Goal: Information Seeking & Learning: Learn about a topic

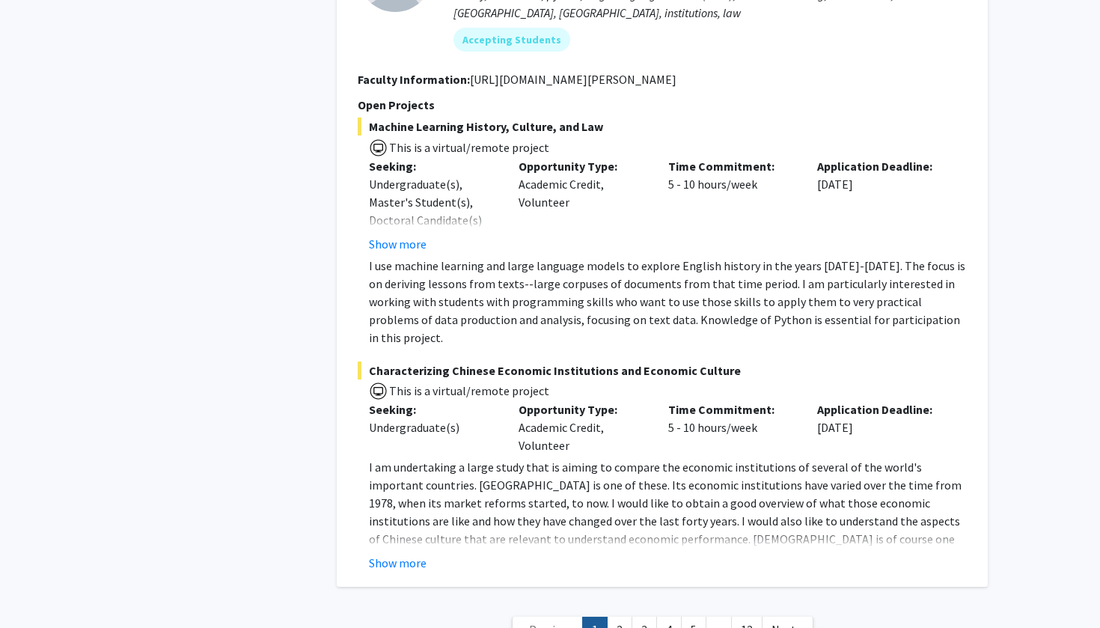
scroll to position [7054, 0]
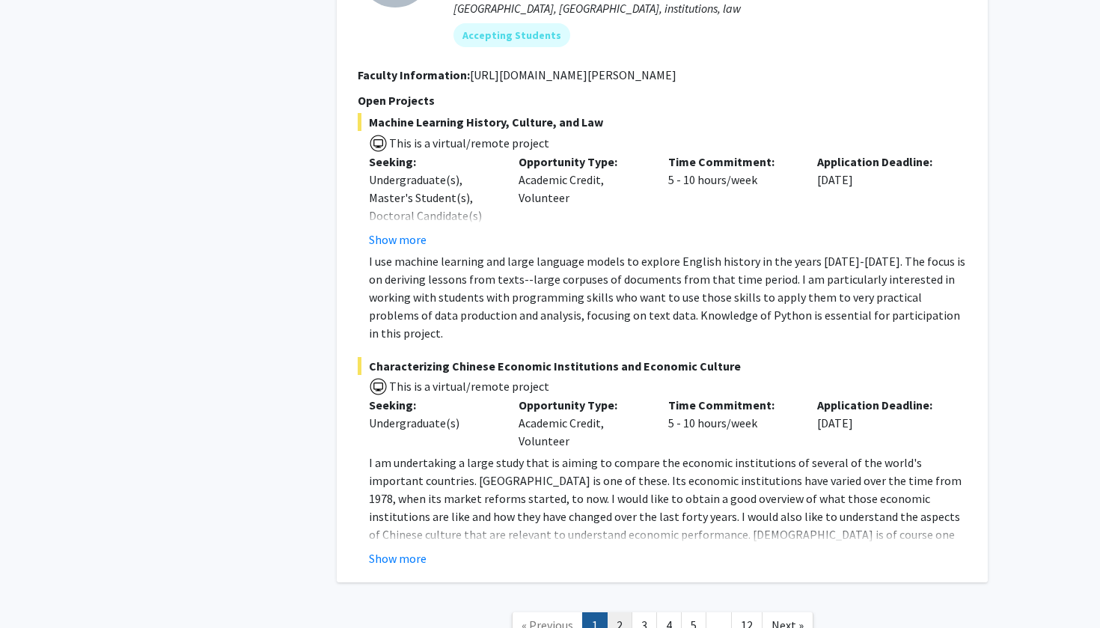
click at [624, 612] on link "2" at bounding box center [619, 625] width 25 height 26
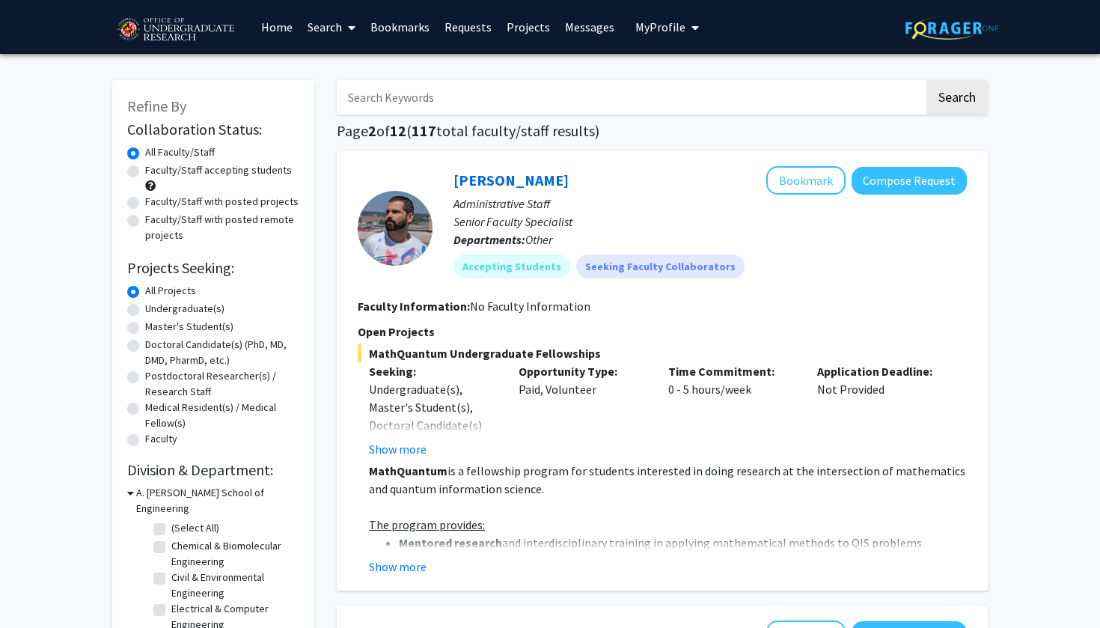
click at [145, 310] on label "Undergraduate(s)" at bounding box center [184, 309] width 79 height 16
click at [145, 310] on input "Undergraduate(s)" at bounding box center [150, 306] width 10 height 10
radio input "true"
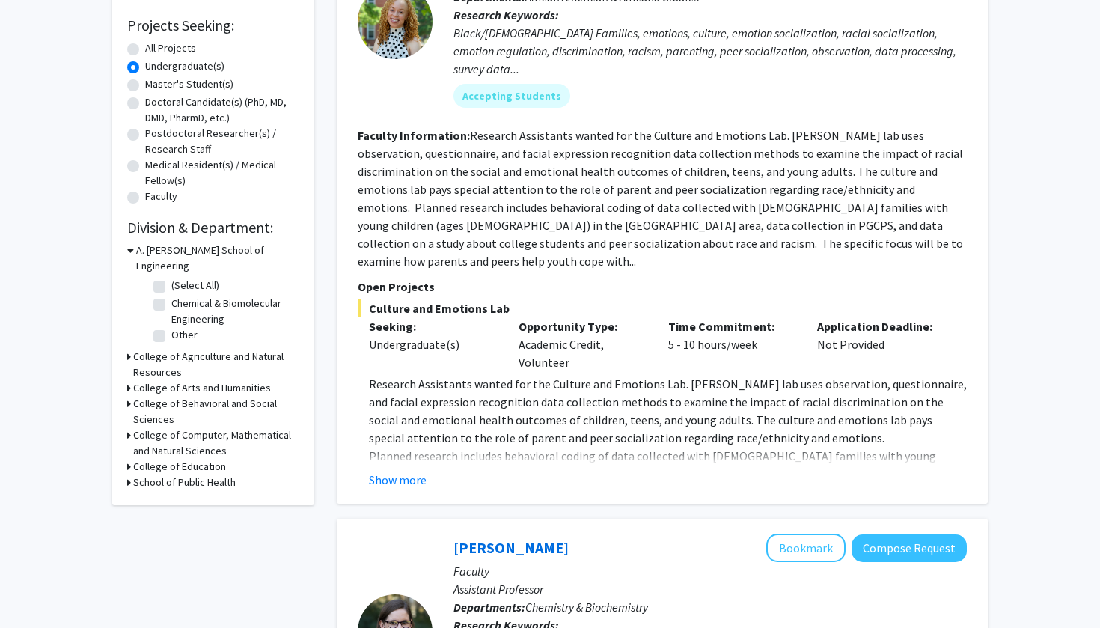
scroll to position [243, 0]
click at [171, 326] on label "Other" at bounding box center [184, 334] width 26 height 16
click at [171, 326] on input "Other" at bounding box center [176, 331] width 10 height 10
checkbox input "true"
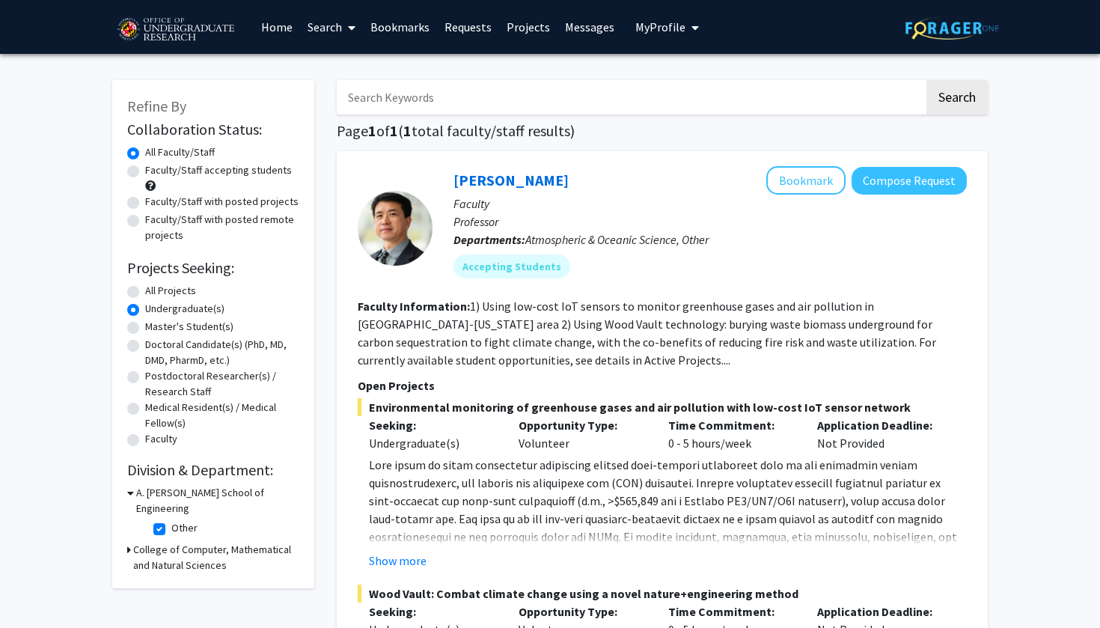
click at [171, 520] on label "Other" at bounding box center [184, 528] width 26 height 16
click at [171, 520] on input "Other" at bounding box center [176, 525] width 10 height 10
checkbox input "false"
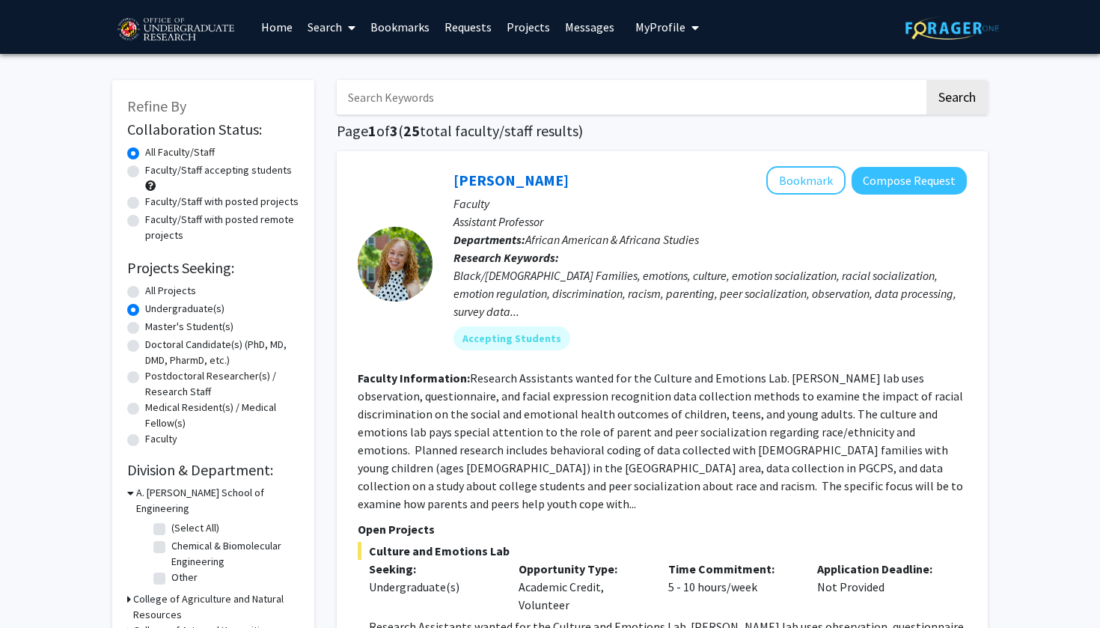
click at [136, 490] on h3 "A. [PERSON_NAME] School of Engineering" at bounding box center [217, 500] width 163 height 31
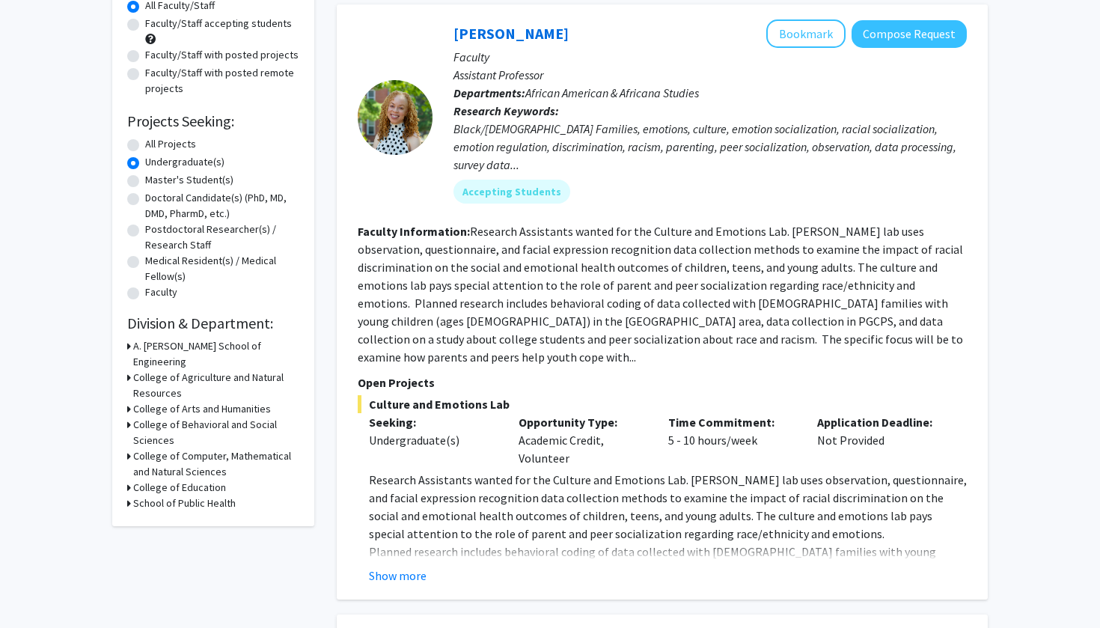
scroll to position [165, 0]
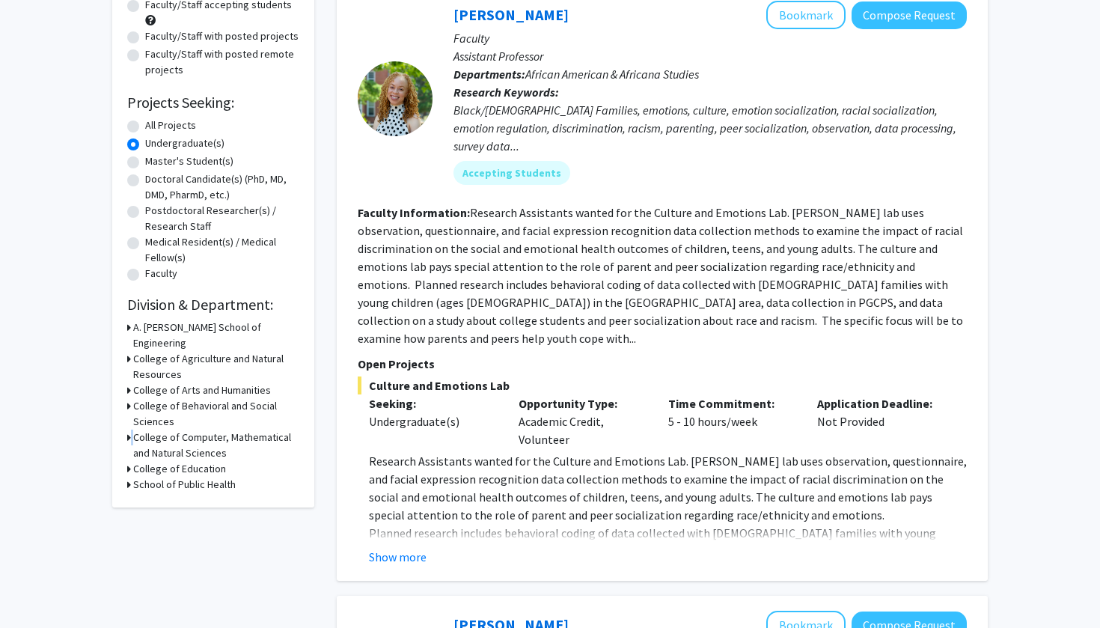
click at [132, 430] on div "College of Computer, Mathematical and Natural Sciences" at bounding box center [213, 445] width 172 height 31
click at [129, 430] on icon at bounding box center [129, 438] width 4 height 16
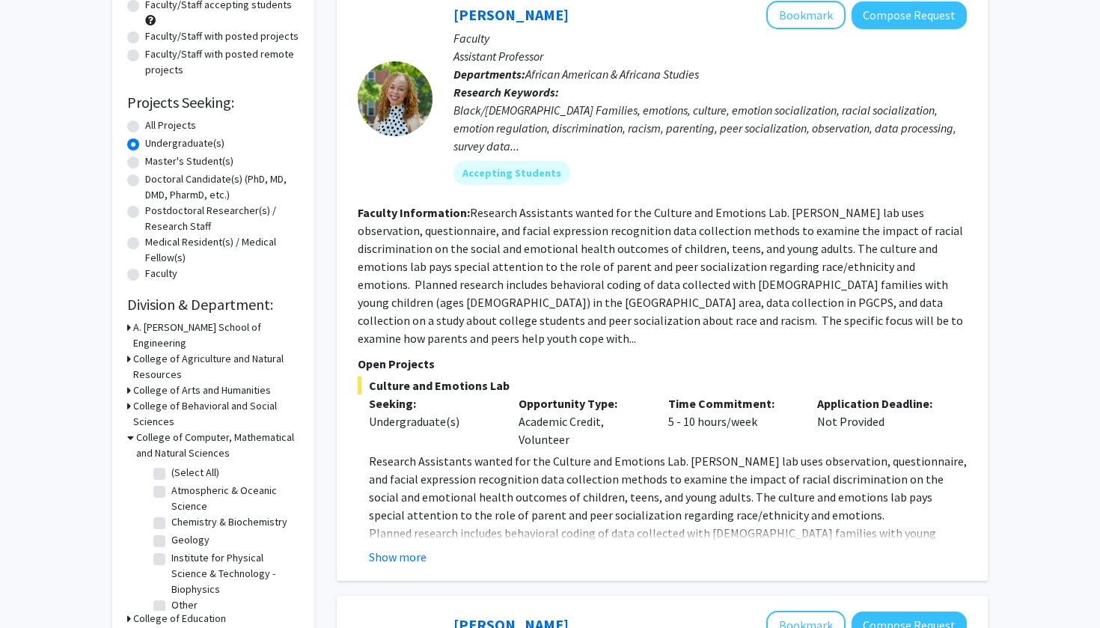
click at [252, 514] on label "Chemistry & Biochemistry" at bounding box center [229, 522] width 116 height 16
click at [181, 514] on input "Chemistry & Biochemistry" at bounding box center [176, 519] width 10 height 10
checkbox input "true"
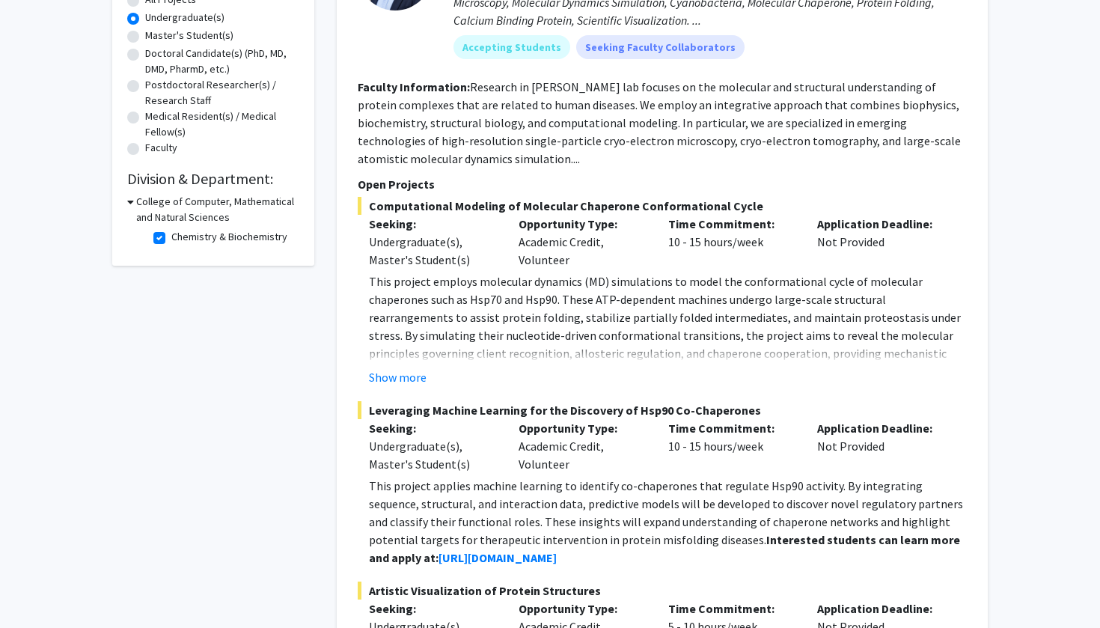
scroll to position [293, 0]
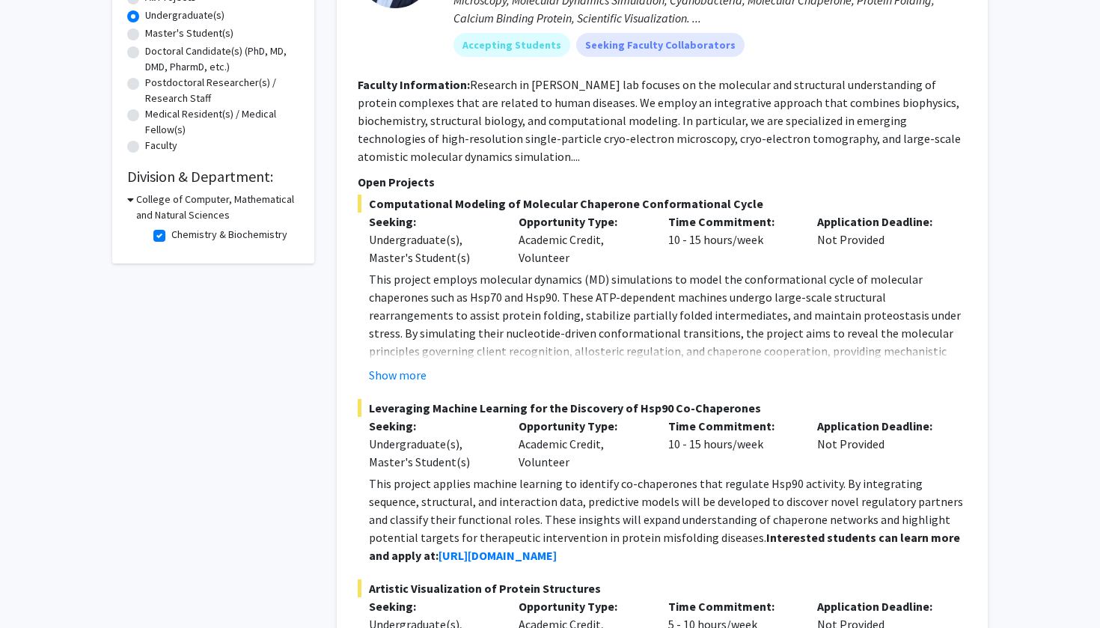
click at [171, 236] on label "Chemistry & Biochemistry" at bounding box center [229, 235] width 116 height 16
click at [171, 236] on input "Chemistry & Biochemistry" at bounding box center [176, 232] width 10 height 10
checkbox input "false"
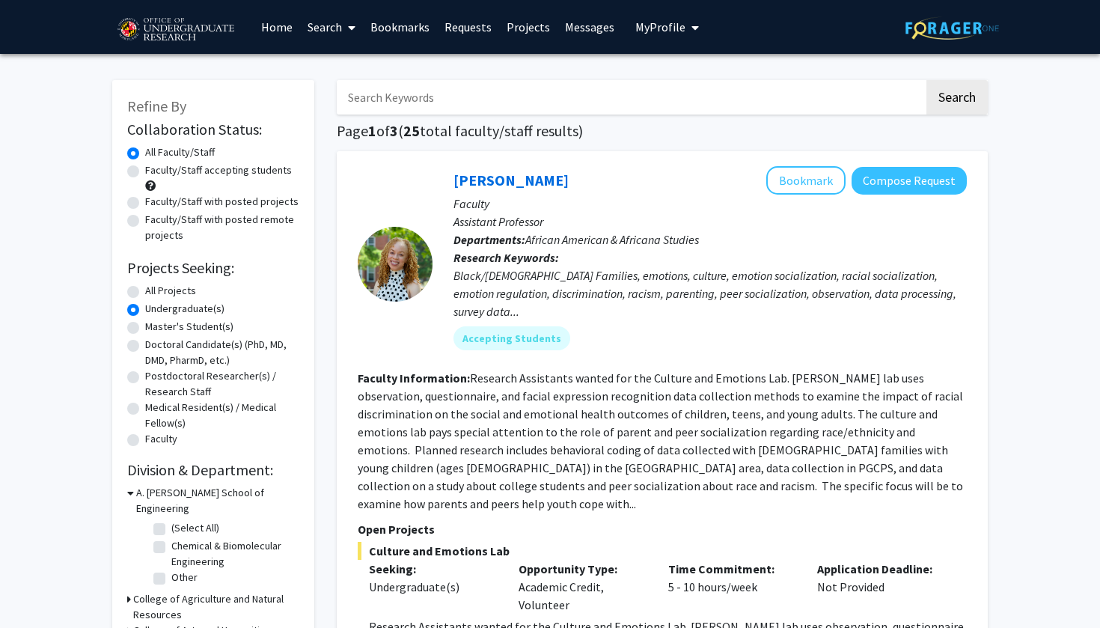
click at [137, 418] on div "Medical Resident(s) / Medical Fellow(s)" at bounding box center [213, 415] width 172 height 31
click at [145, 410] on label "Medical Resident(s) / Medical Fellow(s)" at bounding box center [222, 415] width 154 height 31
click at [145, 410] on input "Medical Resident(s) / Medical Fellow(s)" at bounding box center [150, 405] width 10 height 10
radio input "true"
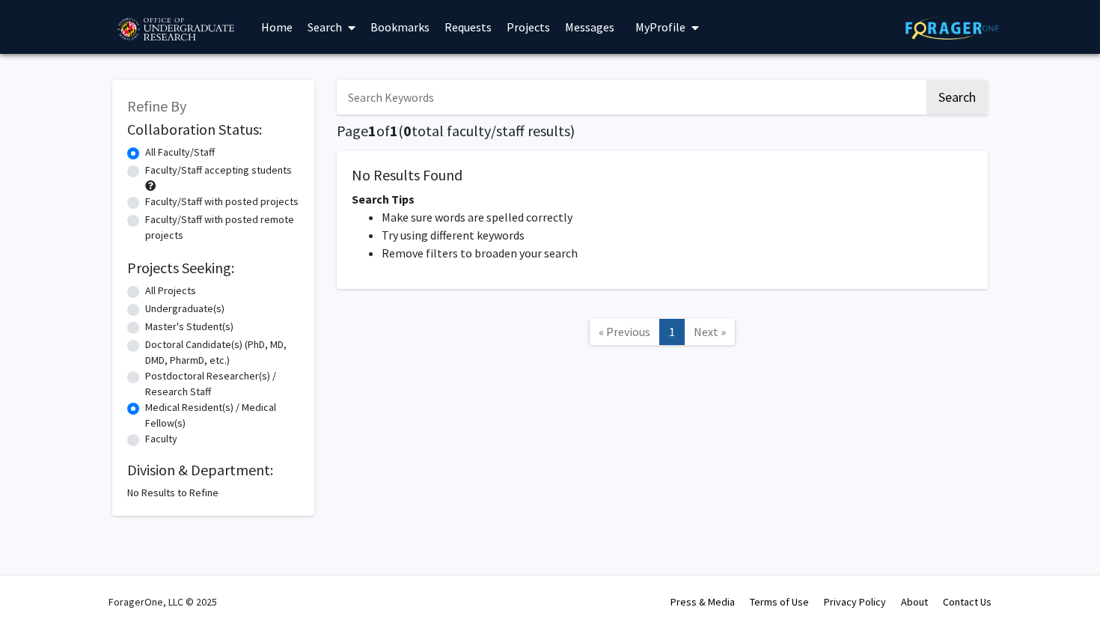
click at [145, 308] on label "Undergraduate(s)" at bounding box center [184, 309] width 79 height 16
click at [145, 308] on input "Undergraduate(s)" at bounding box center [150, 306] width 10 height 10
radio input "true"
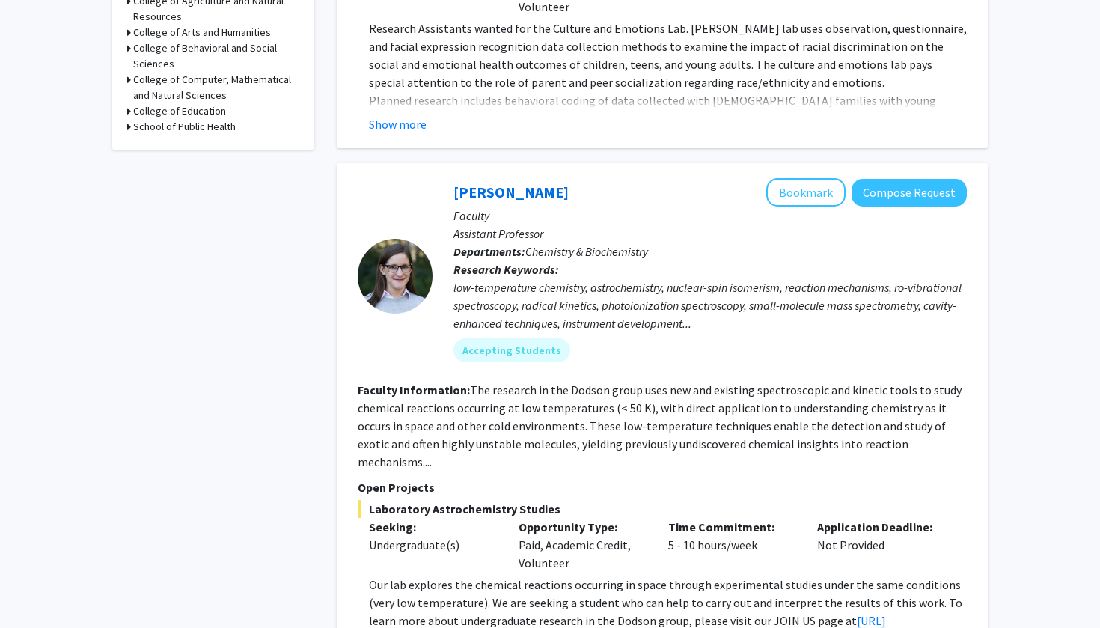
scroll to position [605, 0]
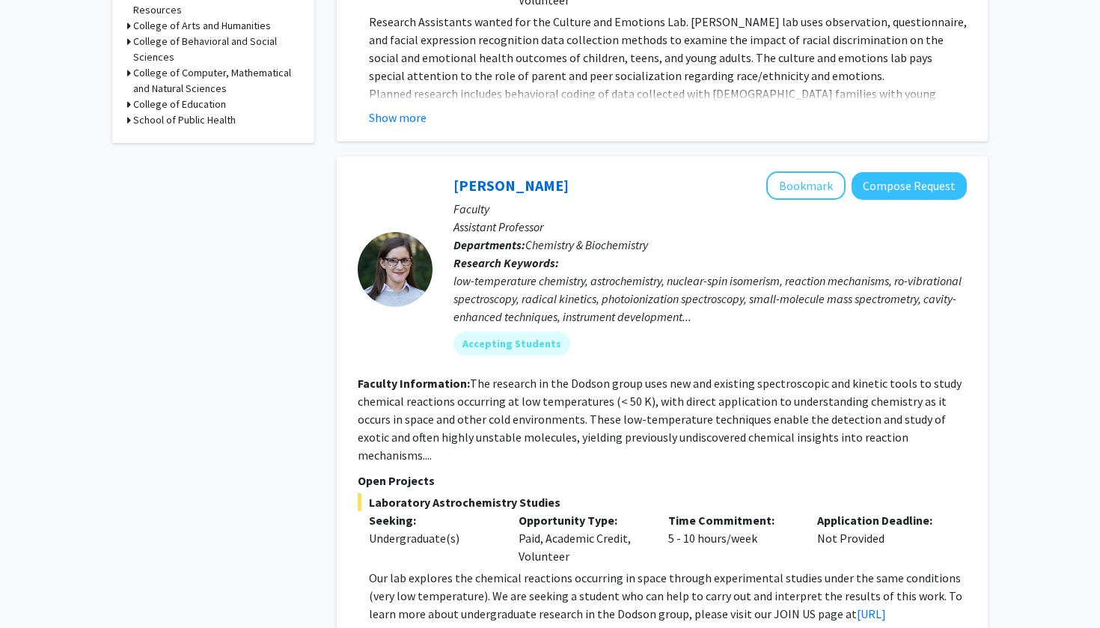
click at [130, 114] on icon at bounding box center [129, 120] width 4 height 16
click at [171, 132] on label "Department of Global, Environmental, and Occupational Health" at bounding box center [233, 155] width 124 height 47
click at [171, 132] on input "Department of Global, Environmental, and Occupational Health" at bounding box center [176, 137] width 10 height 10
checkbox input "true"
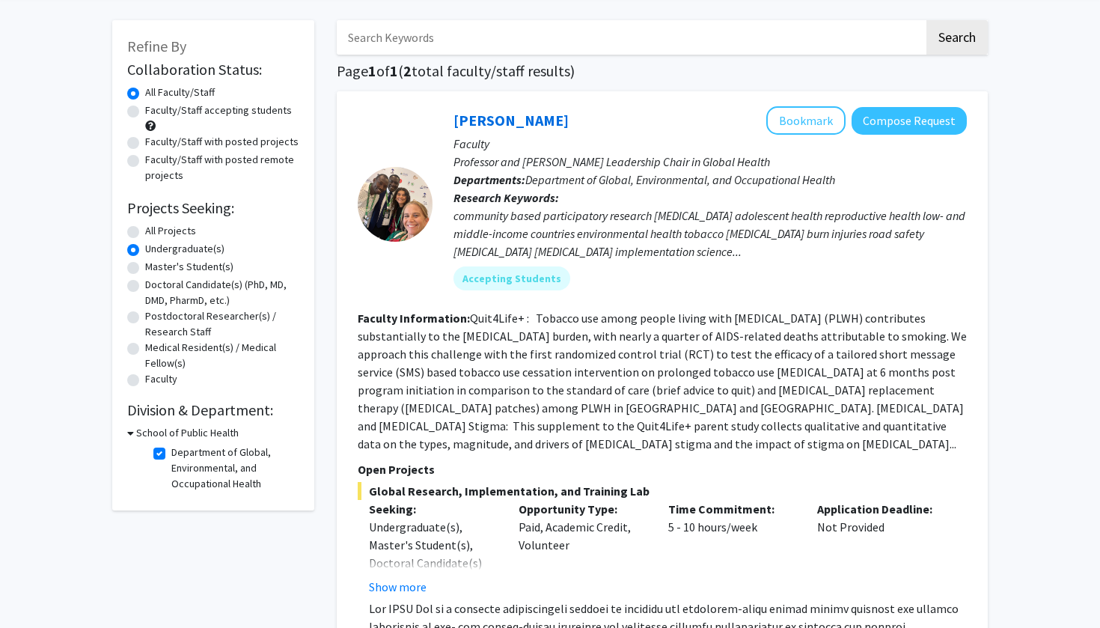
scroll to position [52, 0]
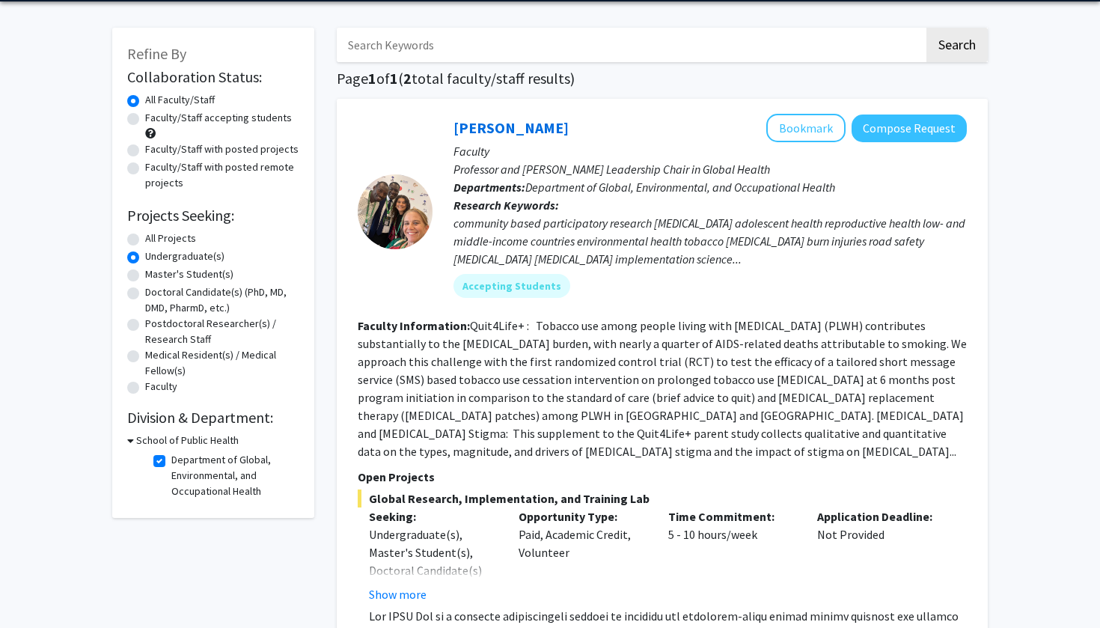
click at [136, 441] on h3 "School of Public Health" at bounding box center [187, 441] width 103 height 16
click at [136, 441] on h3 "School of Public Health" at bounding box center [184, 441] width 103 height 16
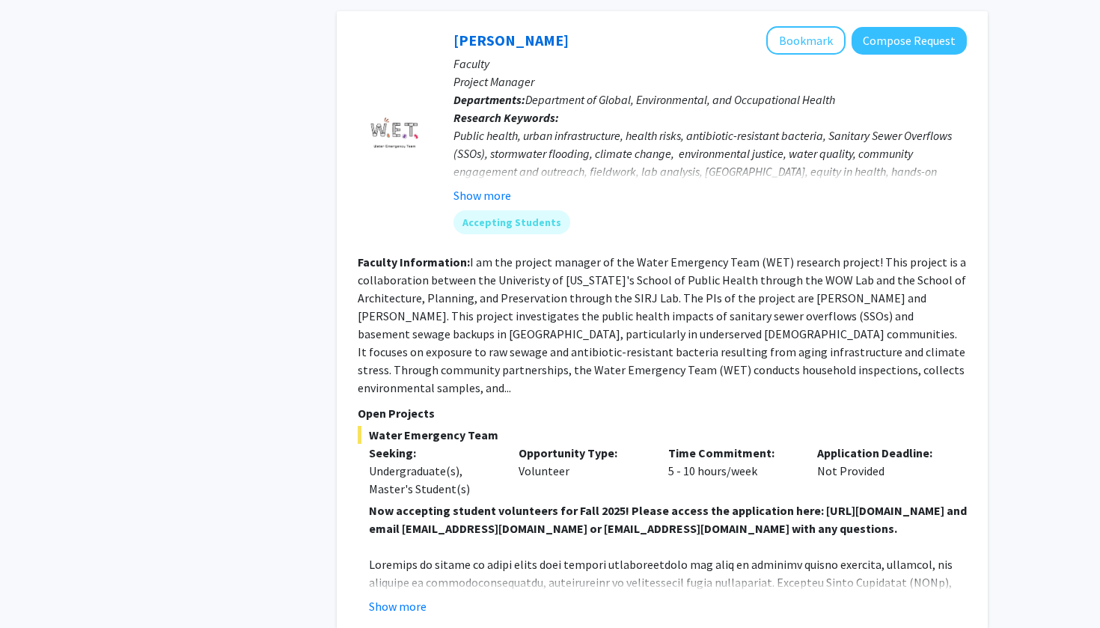
scroll to position [943, 0]
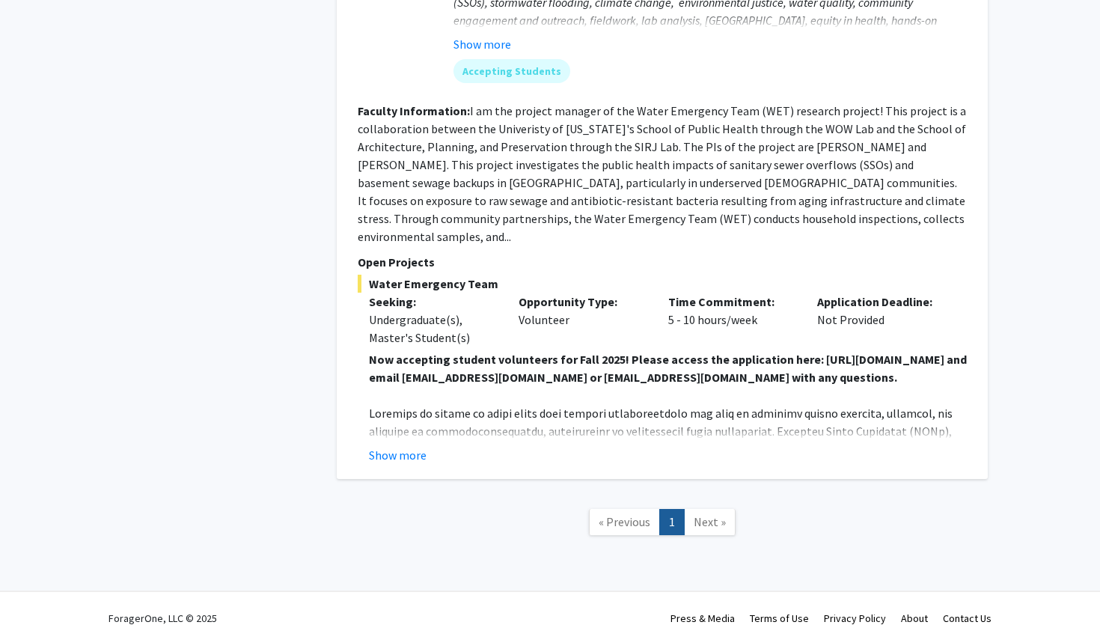
click at [707, 514] on span "Next »" at bounding box center [710, 521] width 32 height 15
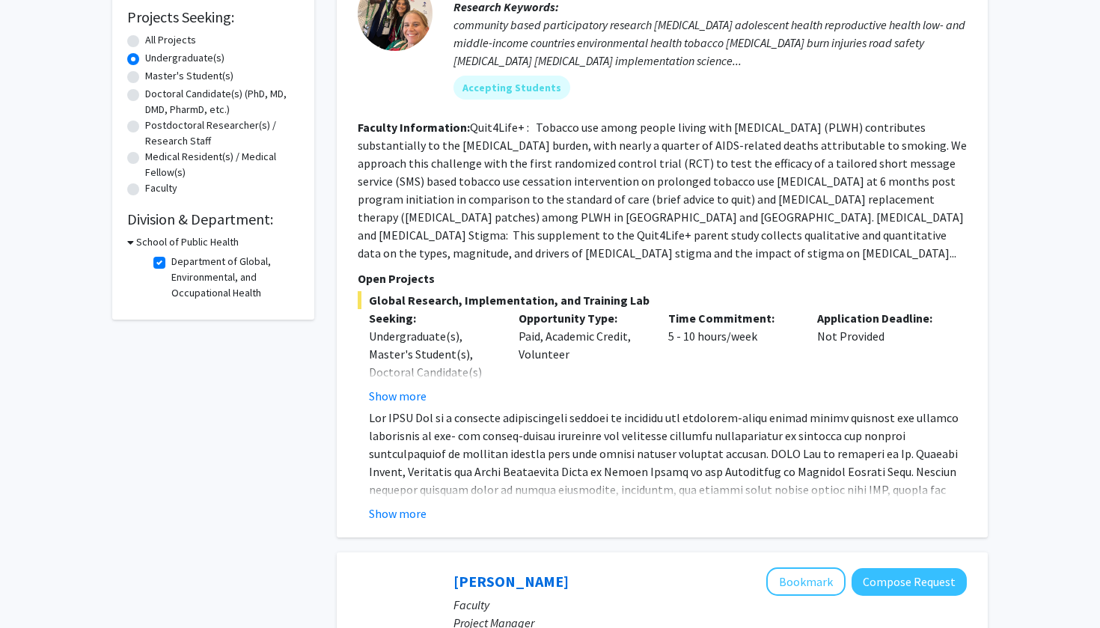
scroll to position [161, 0]
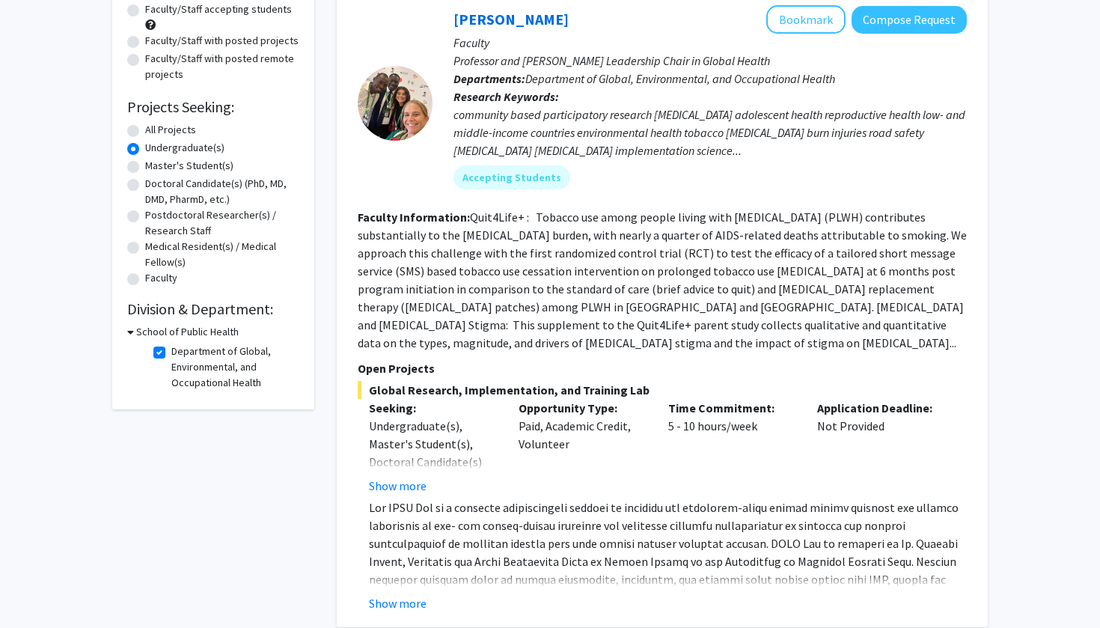
click at [171, 356] on label "Department of Global, Environmental, and Occupational Health" at bounding box center [233, 367] width 124 height 47
click at [171, 353] on input "Department of Global, Environmental, and Occupational Health" at bounding box center [176, 349] width 10 height 10
checkbox input "false"
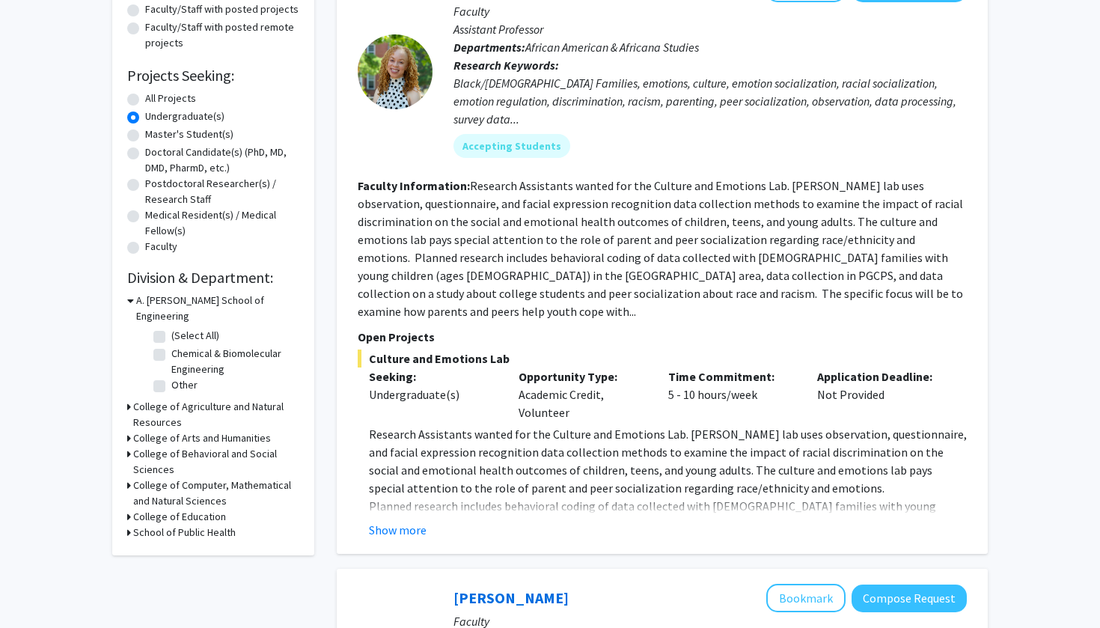
scroll to position [201, 0]
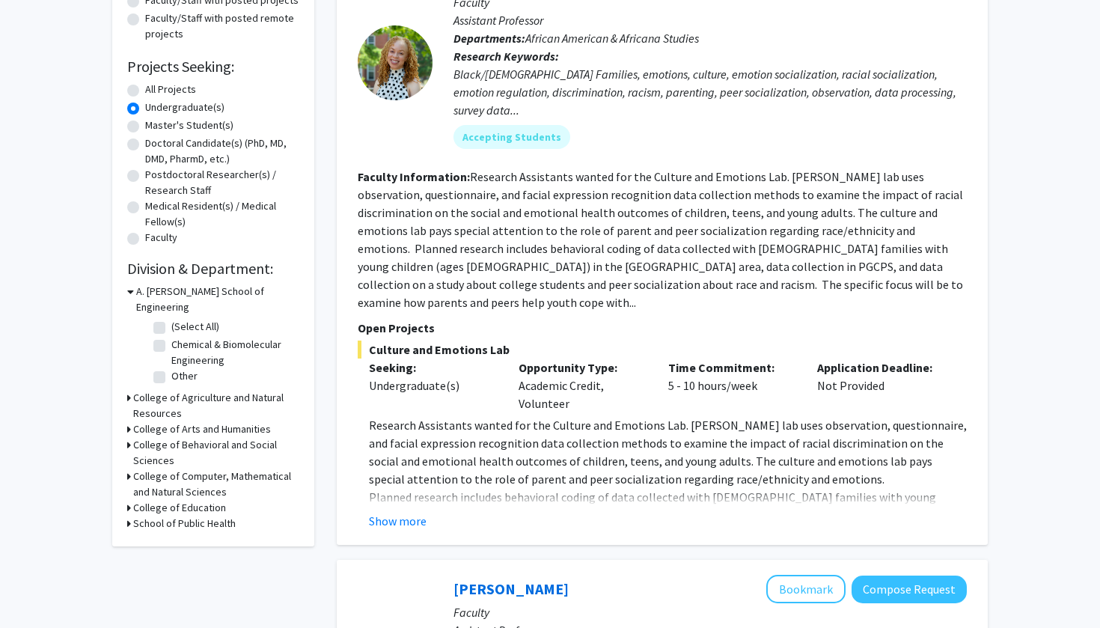
click at [127, 469] on icon at bounding box center [129, 477] width 4 height 16
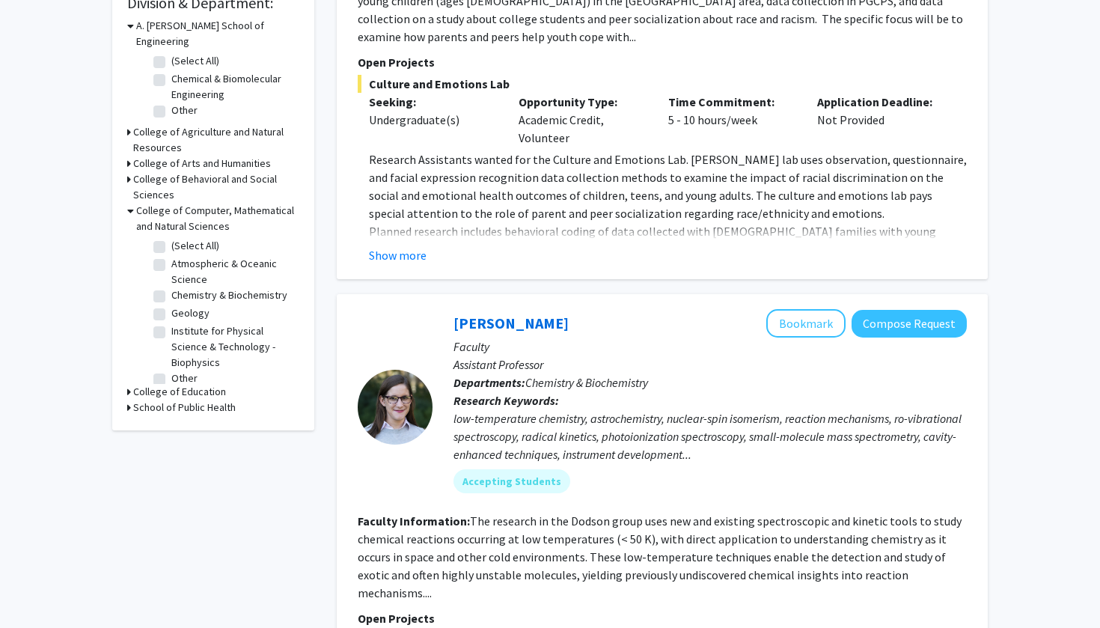
scroll to position [477, 0]
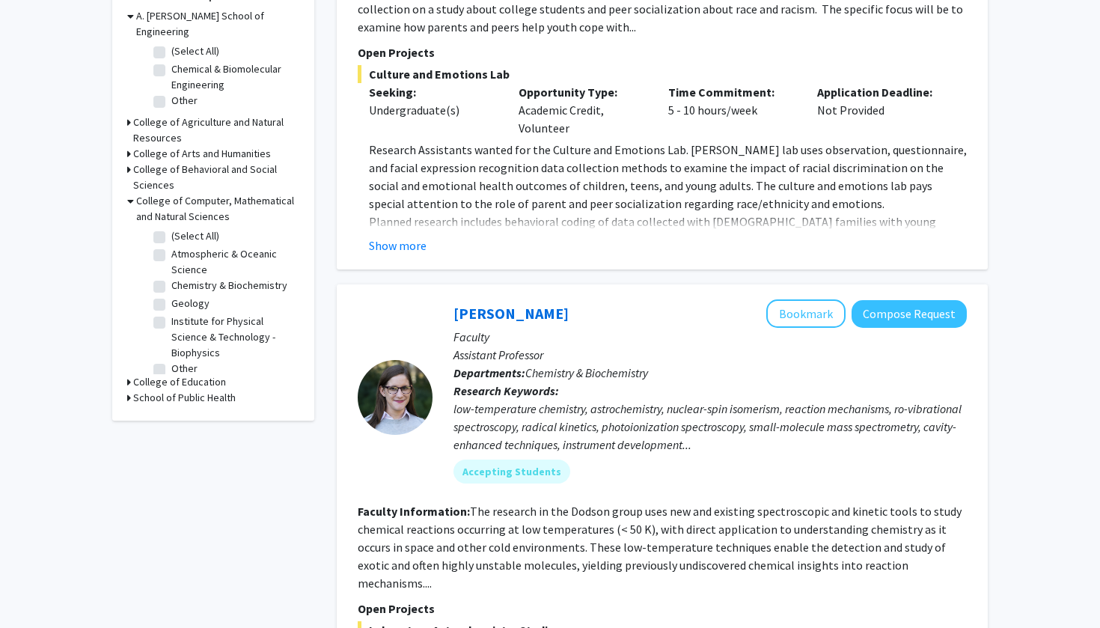
click at [171, 361] on label "Other" at bounding box center [184, 369] width 26 height 16
click at [171, 361] on input "Other" at bounding box center [176, 366] width 10 height 10
checkbox input "true"
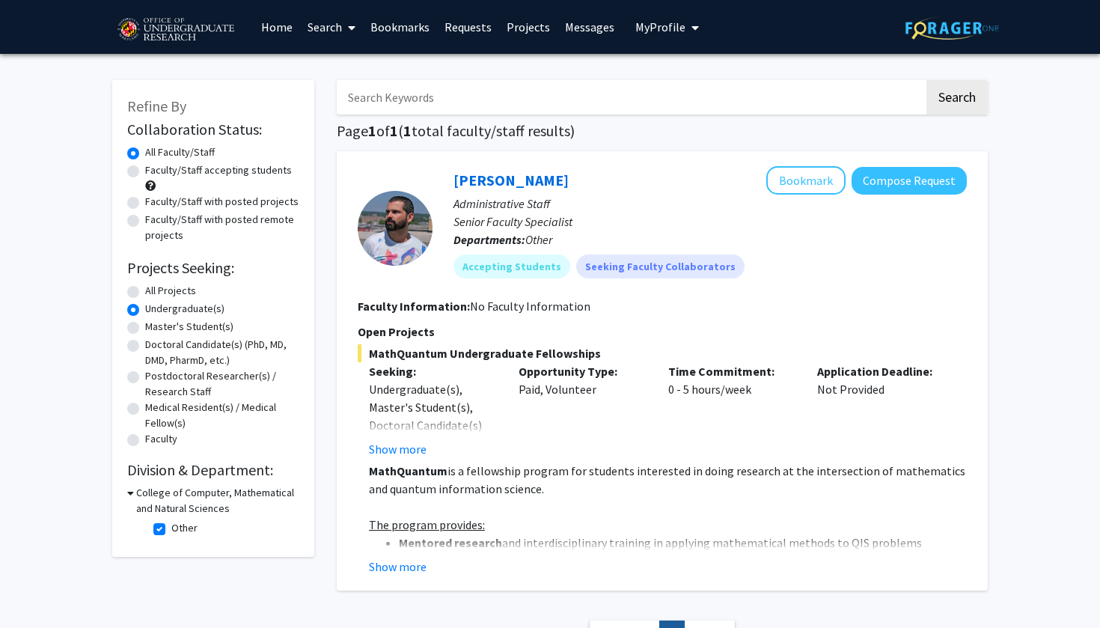
click at [180, 23] on img at bounding box center [175, 29] width 127 height 37
